Goal: Task Accomplishment & Management: Complete application form

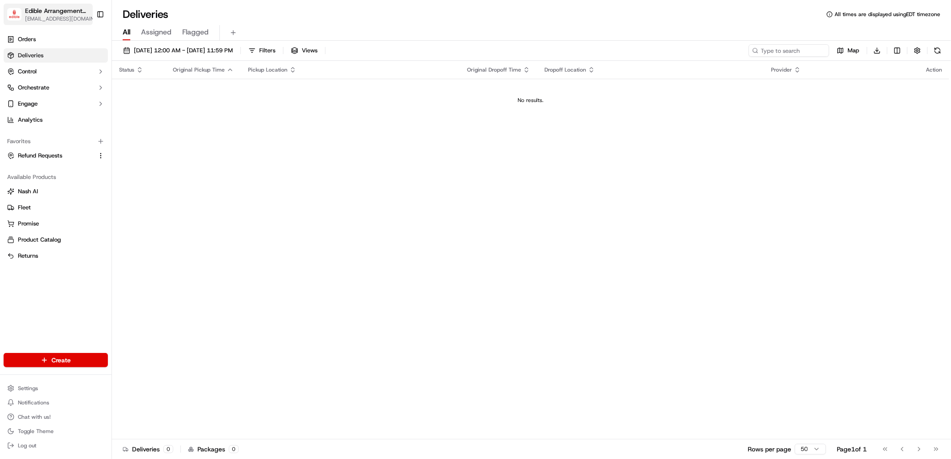
click at [63, 4] on button "Edible Arrangements - [GEOGRAPHIC_DATA], [GEOGRAPHIC_DATA] [EMAIL_ADDRESS][DOMA…" at bounding box center [48, 14] width 89 height 21
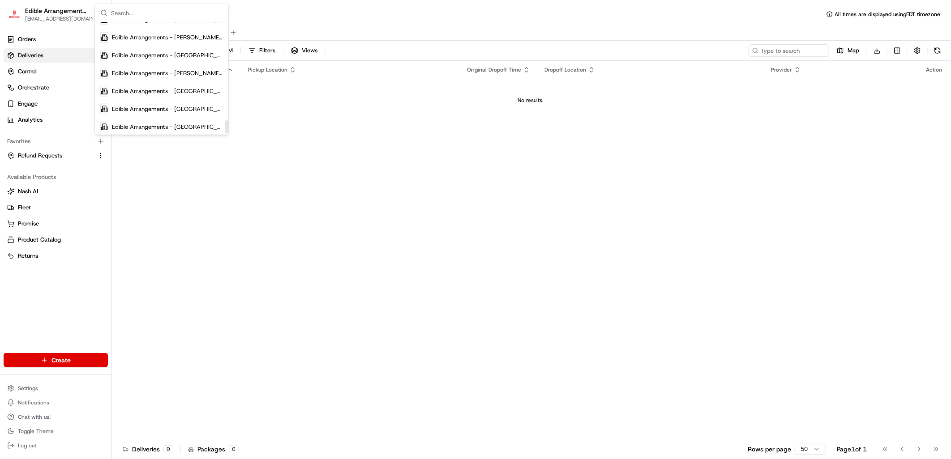
scroll to position [845, 0]
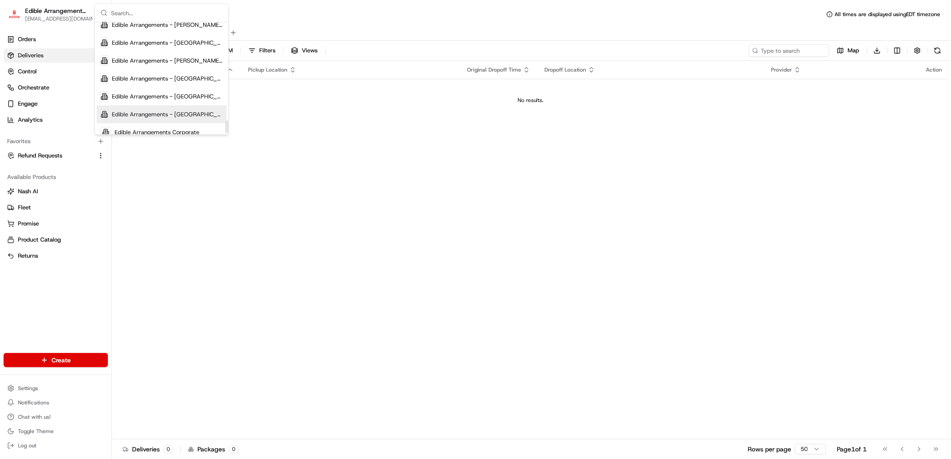
click at [181, 111] on span "Edible Arrangements - [GEOGRAPHIC_DATA], [GEOGRAPHIC_DATA]" at bounding box center [167, 115] width 111 height 8
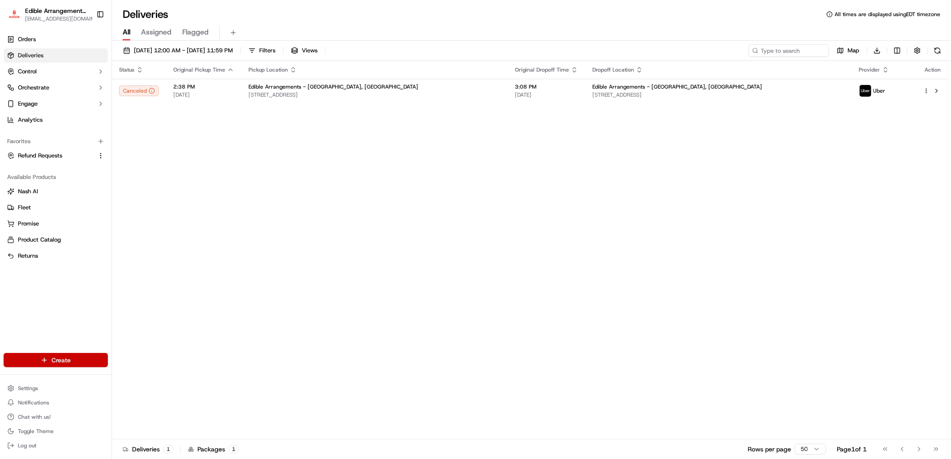
click at [69, 362] on html "Edible Arrangements - [GEOGRAPHIC_DATA], [GEOGRAPHIC_DATA] [EMAIL_ADDRESS][DOMA…" at bounding box center [475, 229] width 951 height 459
click at [153, 399] on link "Order" at bounding box center [161, 393] width 100 height 16
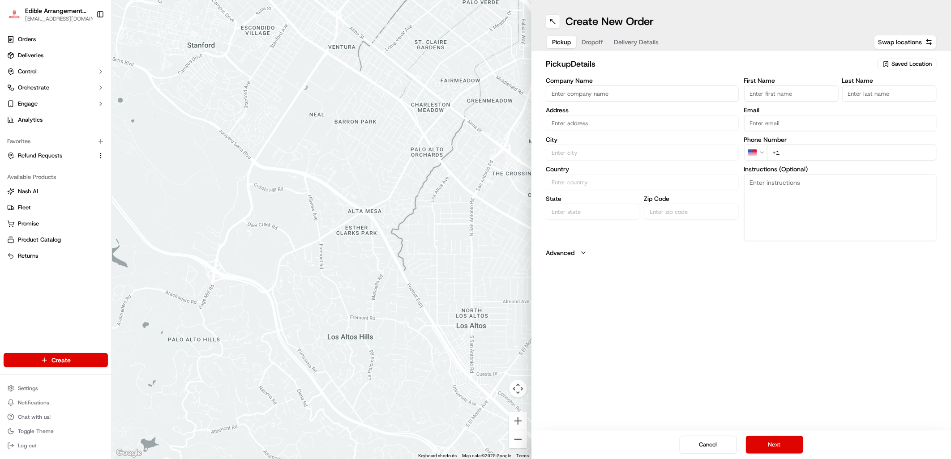
click at [920, 64] on span "Saved Location" at bounding box center [911, 64] width 40 height 8
click at [867, 104] on span "Edible Arrangements - [GEOGRAPHIC_DATA], [GEOGRAPHIC_DATA] (MN1193)" at bounding box center [892, 102] width 110 height 16
type input "Edible Arrangements - [GEOGRAPHIC_DATA], [GEOGRAPHIC_DATA]"
type input "[STREET_ADDRESS]"
type input "Woodbury"
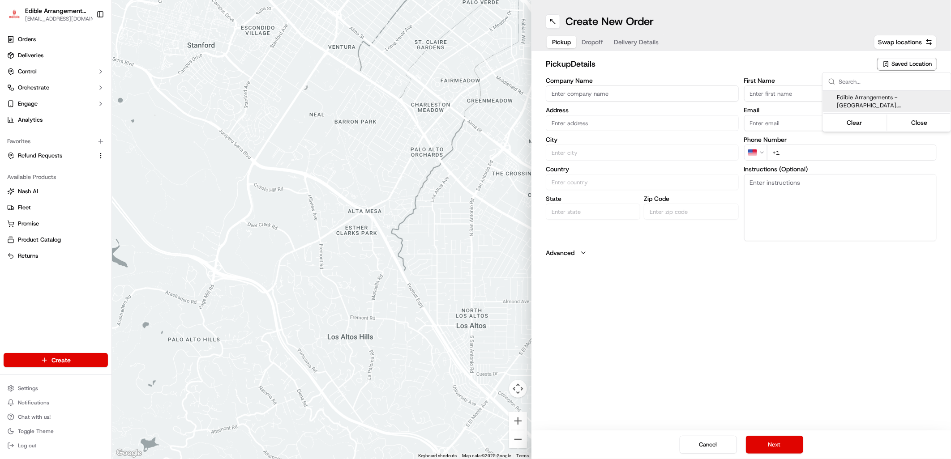
type input "US"
type input "MN"
type input "55125"
type input "[EMAIL_ADDRESS][DOMAIN_NAME]"
type input "[PHONE_NUMBER]"
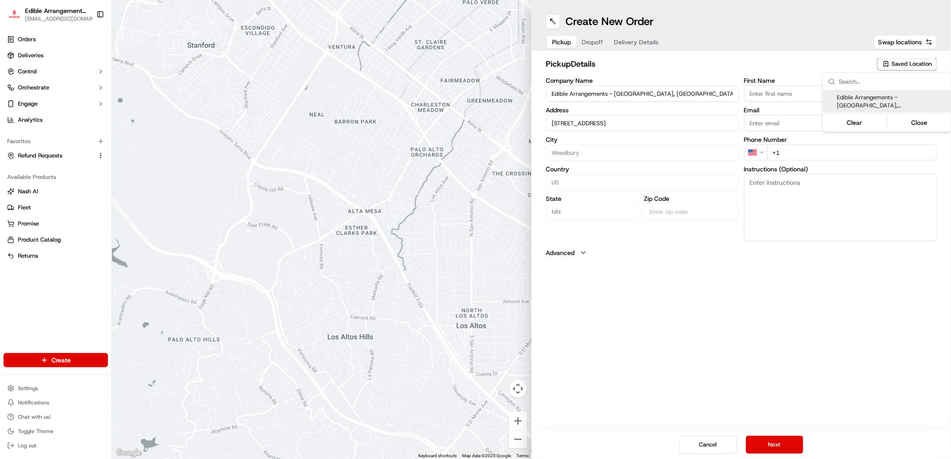
type textarea "Please come inside the store to pick up the arrangement."
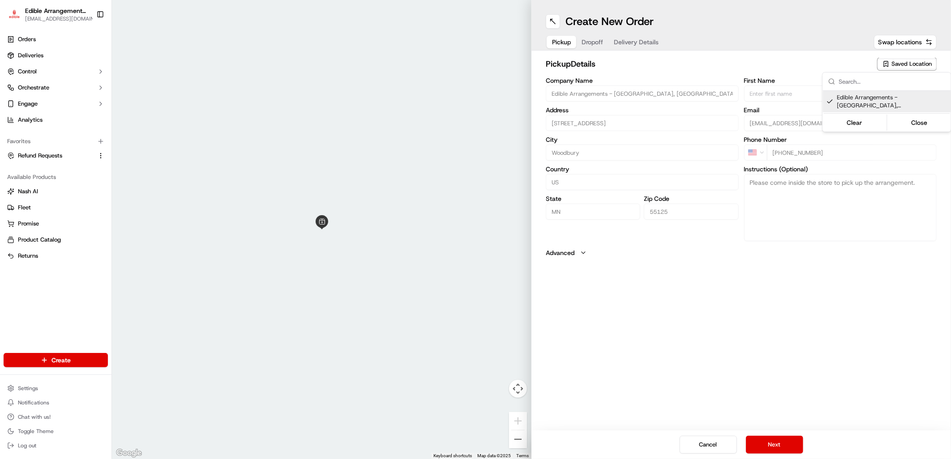
click at [64, 15] on html "Edible Arrangements - [GEOGRAPHIC_DATA], [GEOGRAPHIC_DATA] [EMAIL_ADDRESS][DOMA…" at bounding box center [475, 229] width 951 height 459
click at [64, 14] on span "Edible Arrangements - [GEOGRAPHIC_DATA], [GEOGRAPHIC_DATA]" at bounding box center [56, 10] width 63 height 9
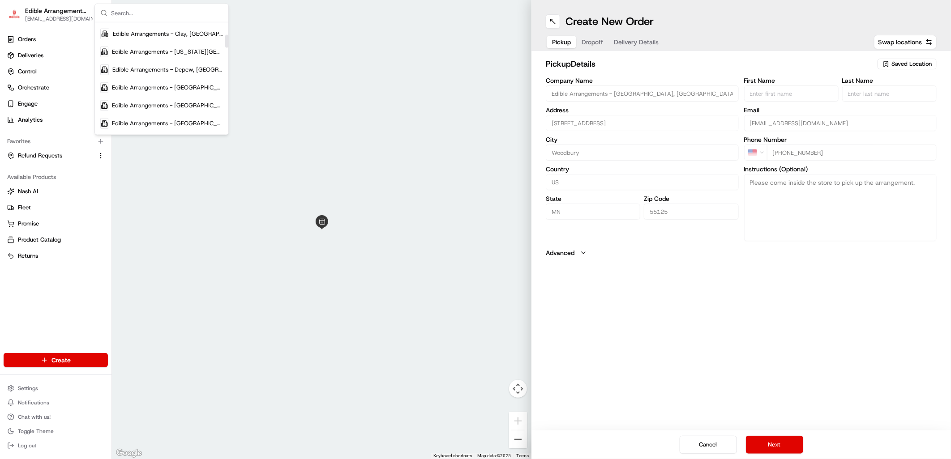
scroll to position [107, 0]
